Goal: Information Seeking & Learning: Learn about a topic

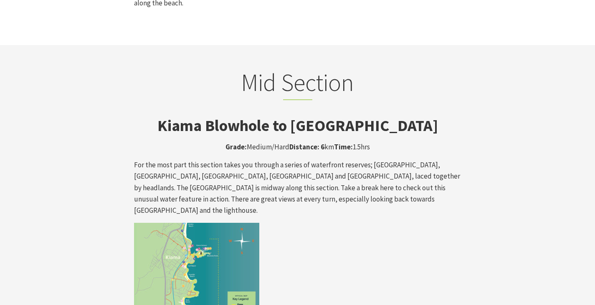
scroll to position [1335, 0]
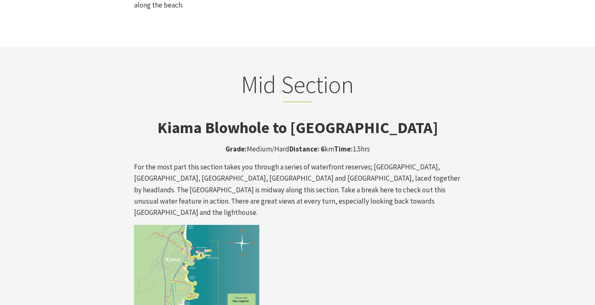
click at [159, 249] on img at bounding box center [196, 287] width 125 height 125
drag, startPoint x: 210, startPoint y: 241, endPoint x: 220, endPoint y: 257, distance: 18.4
click at [209, 241] on img at bounding box center [196, 287] width 125 height 125
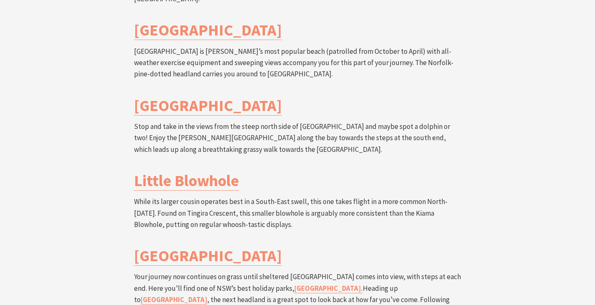
scroll to position [1752, 0]
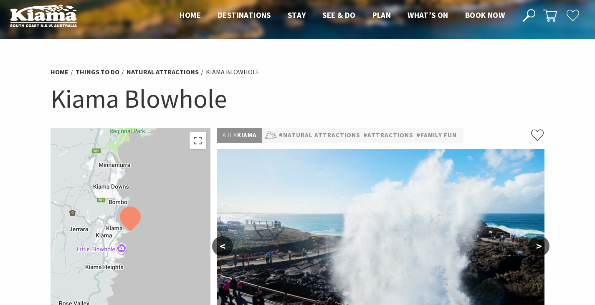
scroll to position [83, 0]
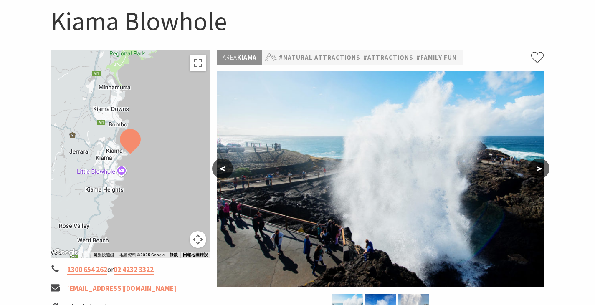
click at [545, 168] on button ">" at bounding box center [538, 169] width 21 height 20
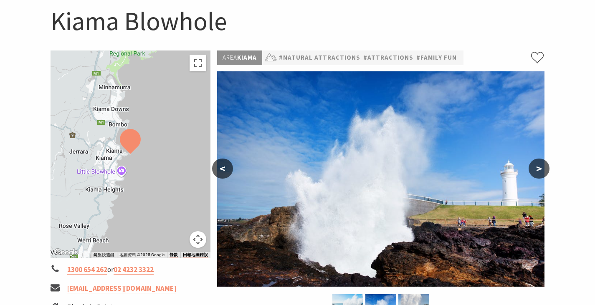
click at [545, 168] on button ">" at bounding box center [538, 169] width 21 height 20
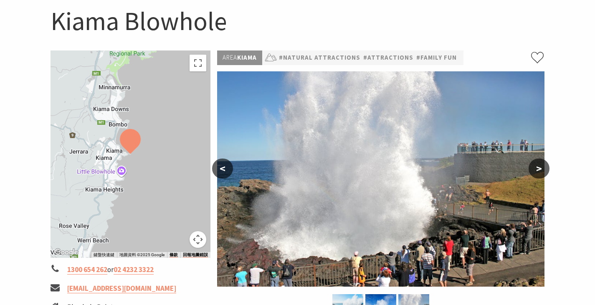
click at [545, 168] on button ">" at bounding box center [538, 169] width 21 height 20
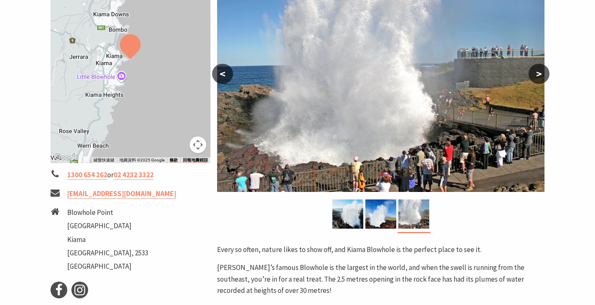
scroll to position [167, 0]
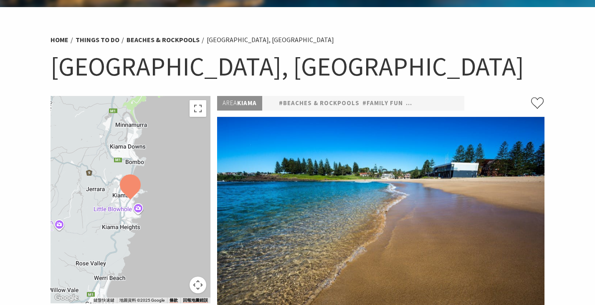
scroll to position [125, 0]
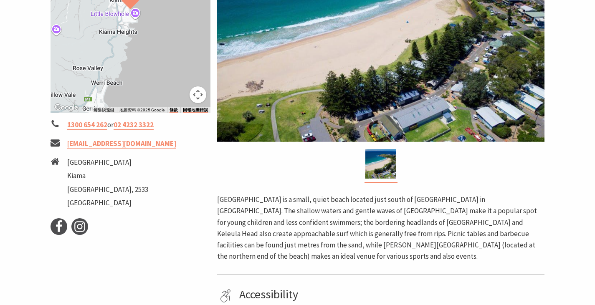
scroll to position [292, 0]
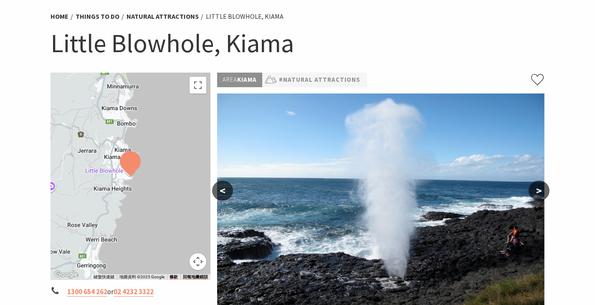
scroll to position [209, 0]
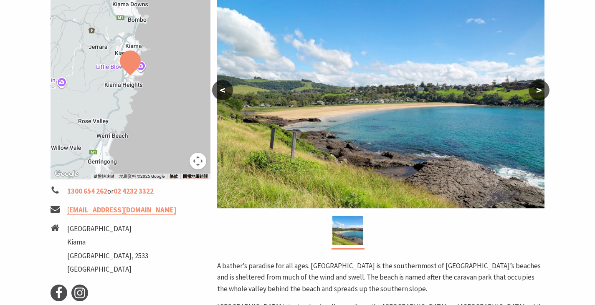
scroll to position [167, 0]
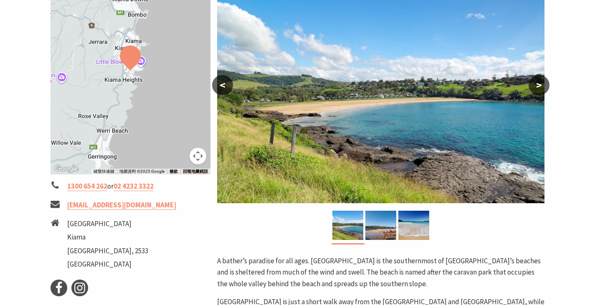
click at [532, 86] on button ">" at bounding box center [538, 85] width 21 height 20
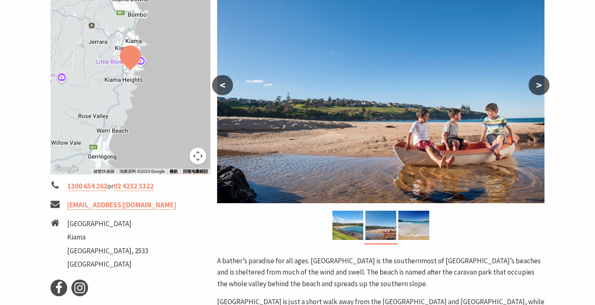
click at [532, 86] on button ">" at bounding box center [538, 85] width 21 height 20
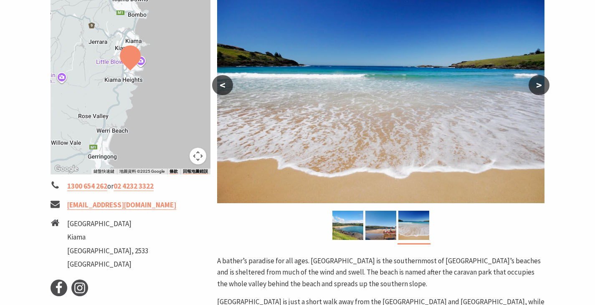
click at [532, 86] on button ">" at bounding box center [538, 85] width 21 height 20
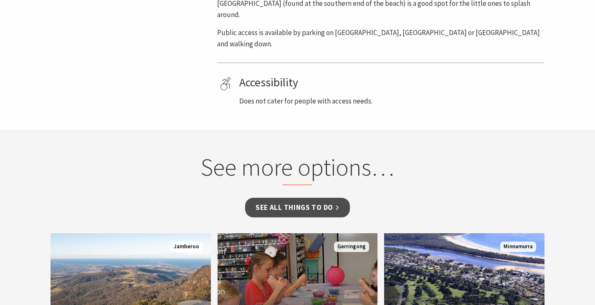
scroll to position [501, 0]
